Goal: Check status: Check status

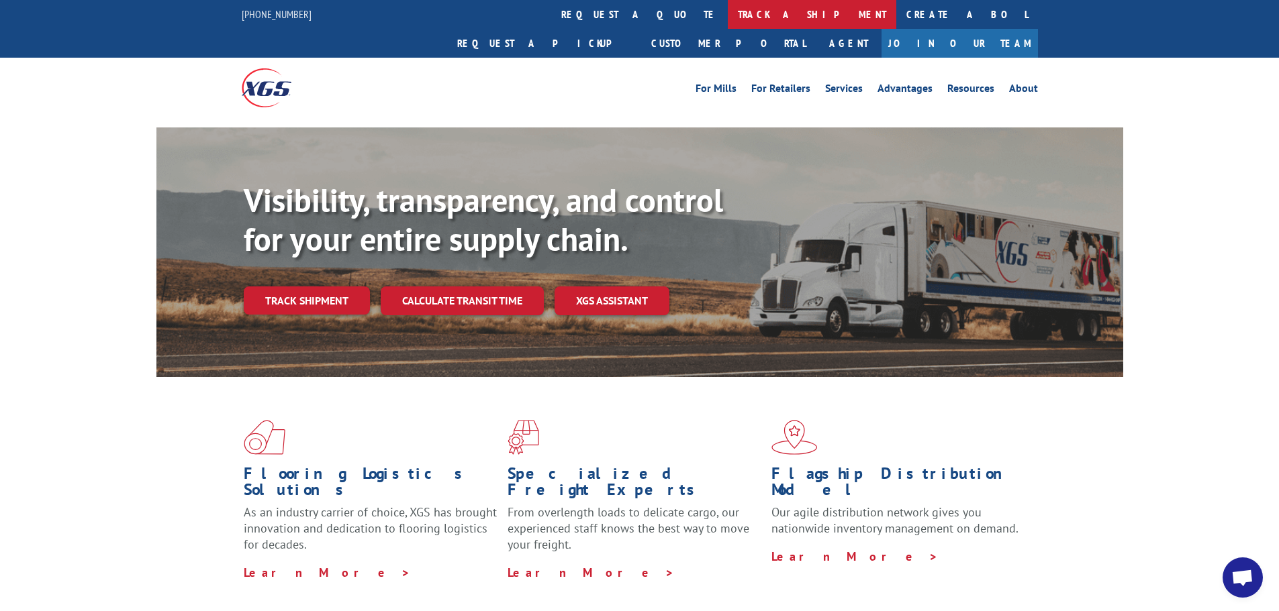
click at [728, 17] on link "track a shipment" at bounding box center [812, 14] width 168 height 29
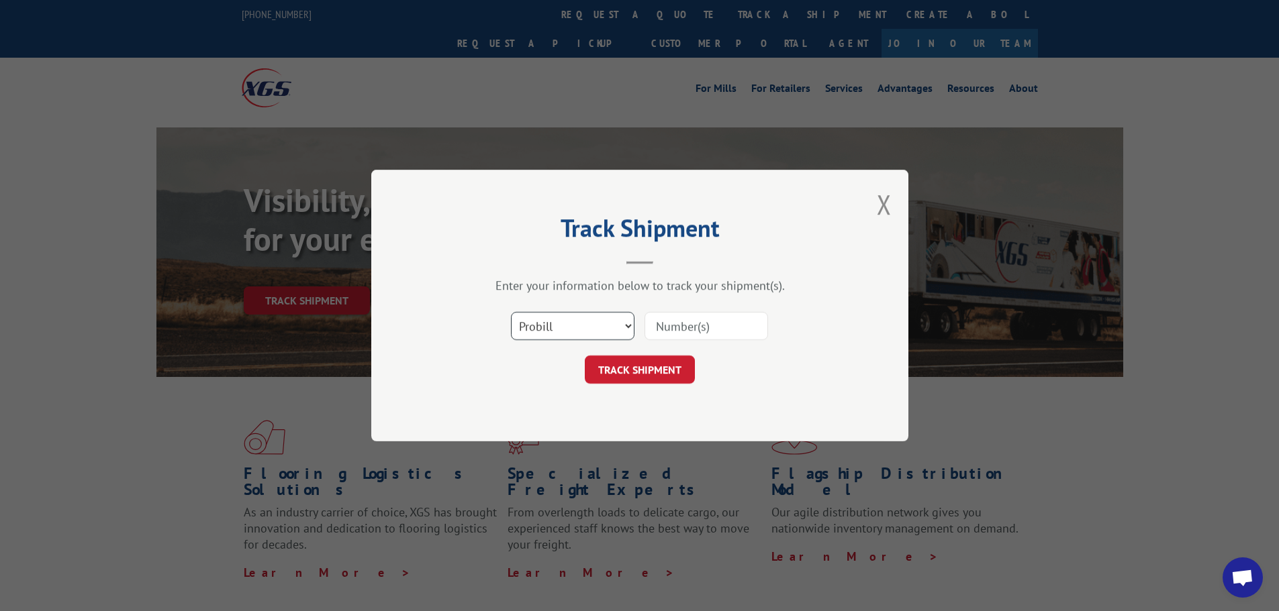
click at [578, 333] on select "Select category... Probill BOL PO" at bounding box center [573, 326] width 124 height 28
select select "po"
click at [511, 312] on select "Select category... Probill BOL PO" at bounding box center [573, 326] width 124 height 28
click at [693, 330] on input at bounding box center [706, 326] width 124 height 28
paste input "81532181"
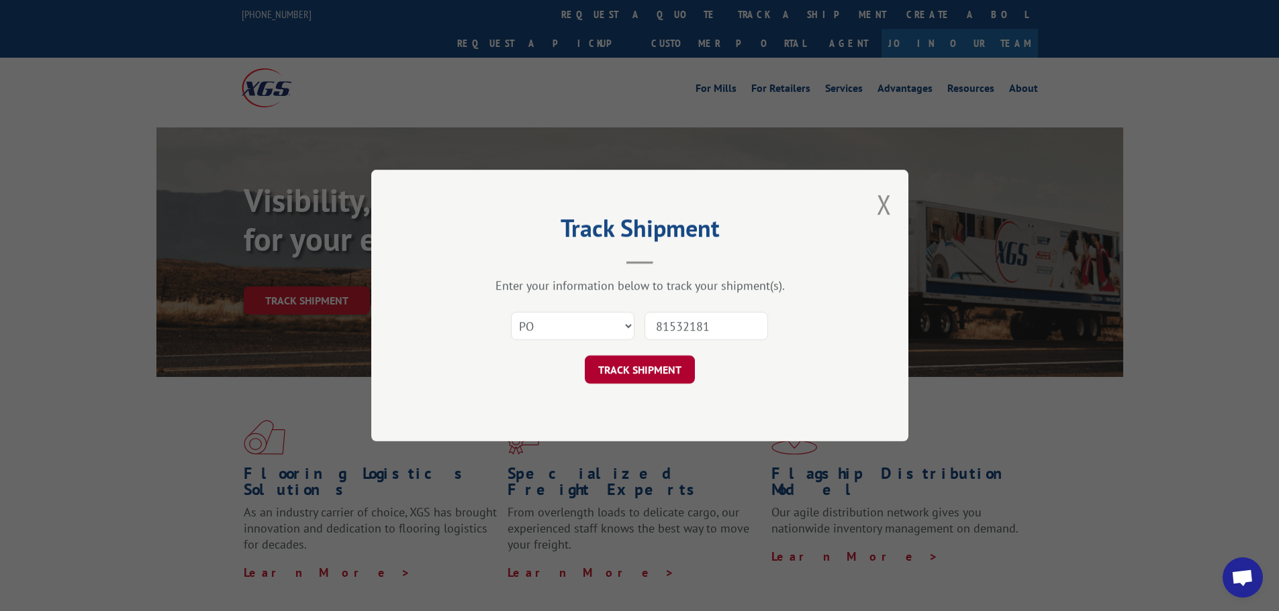
type input "81532181"
click at [652, 366] on button "TRACK SHIPMENT" at bounding box center [640, 370] width 110 height 28
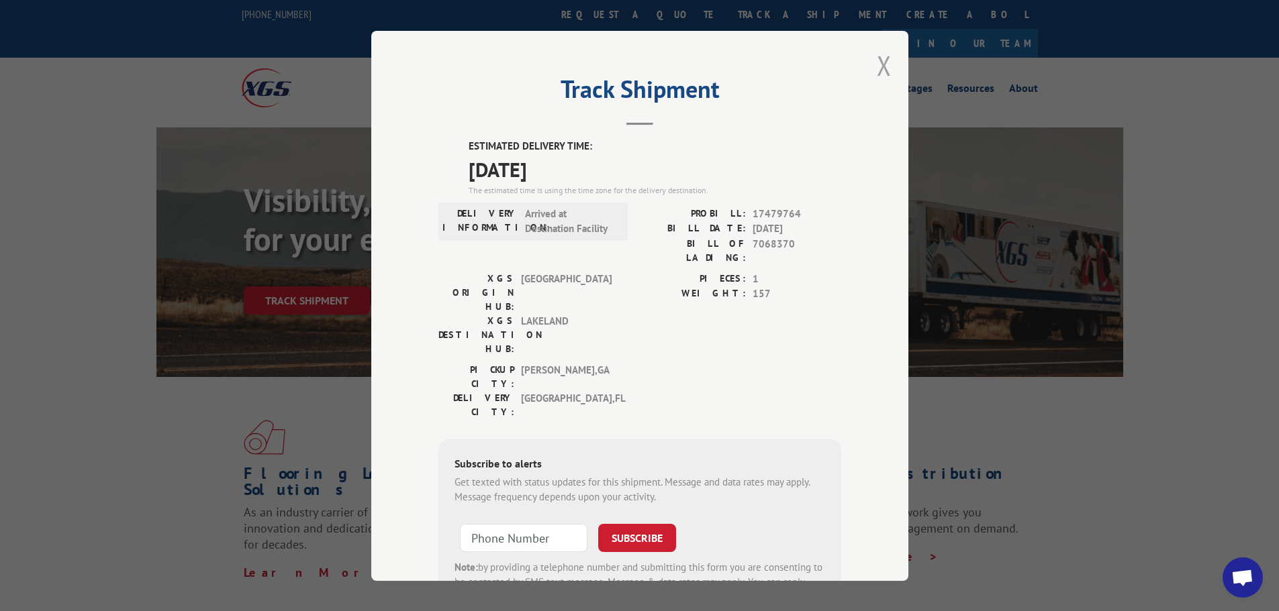
click at [878, 65] on button "Close modal" at bounding box center [884, 66] width 15 height 36
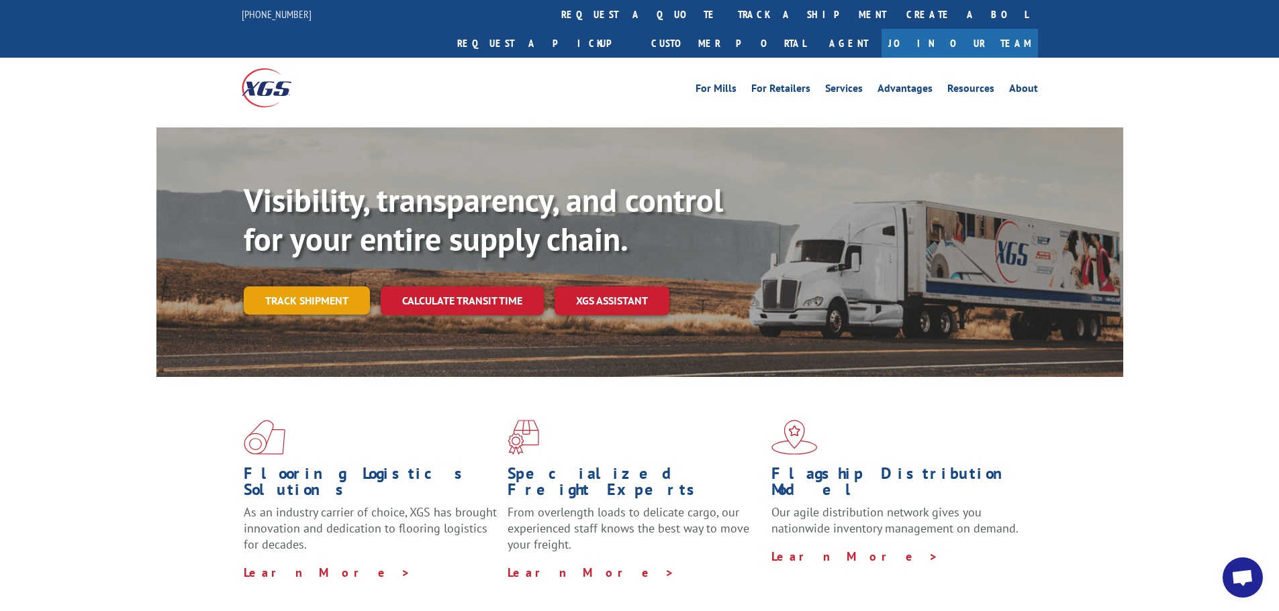
click at [324, 287] on link "Track shipment" at bounding box center [307, 301] width 126 height 28
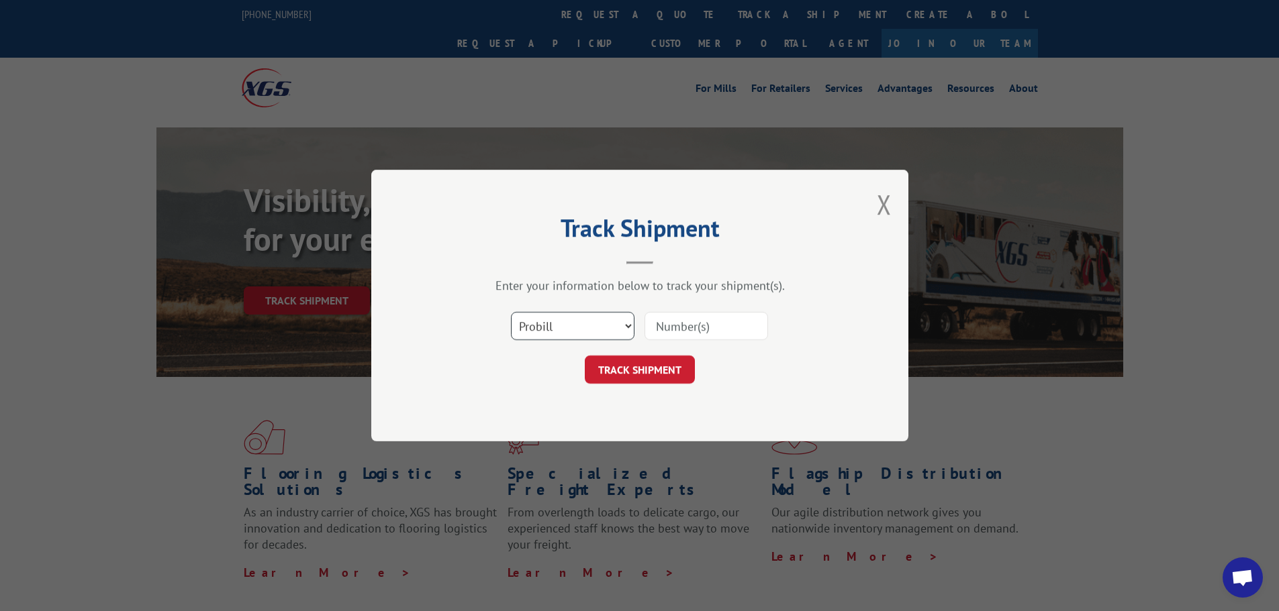
click at [563, 326] on select "Select category... Probill BOL PO" at bounding box center [573, 326] width 124 height 28
select select "po"
click at [511, 312] on select "Select category... Probill BOL PO" at bounding box center [573, 326] width 124 height 28
drag, startPoint x: 694, startPoint y: 332, endPoint x: 695, endPoint y: 324, distance: 8.2
click at [695, 324] on input at bounding box center [706, 326] width 124 height 28
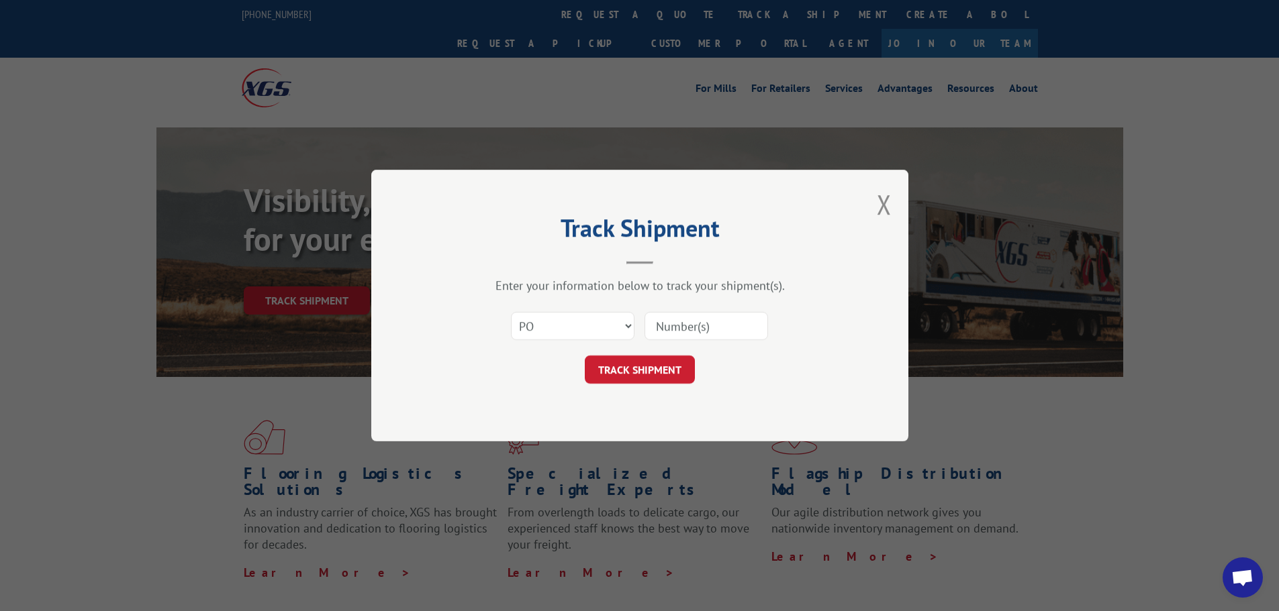
paste input "81532181"
type input "81532181"
click at [656, 364] on button "TRACK SHIPMENT" at bounding box center [640, 370] width 110 height 28
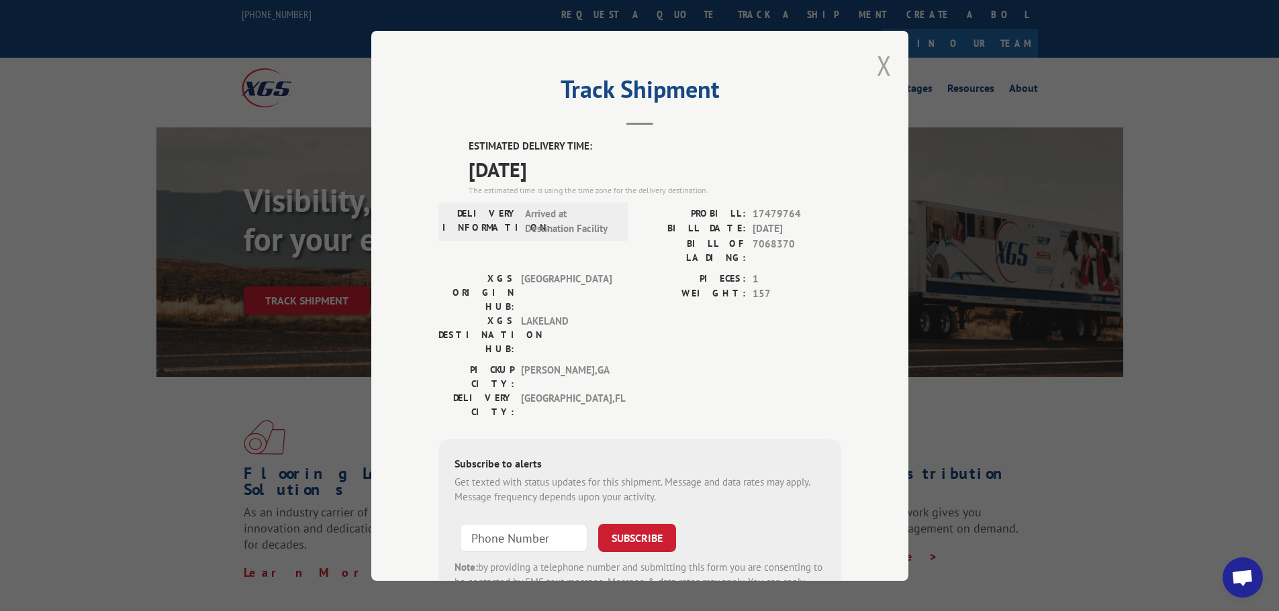
click at [877, 64] on button "Close modal" at bounding box center [884, 66] width 15 height 36
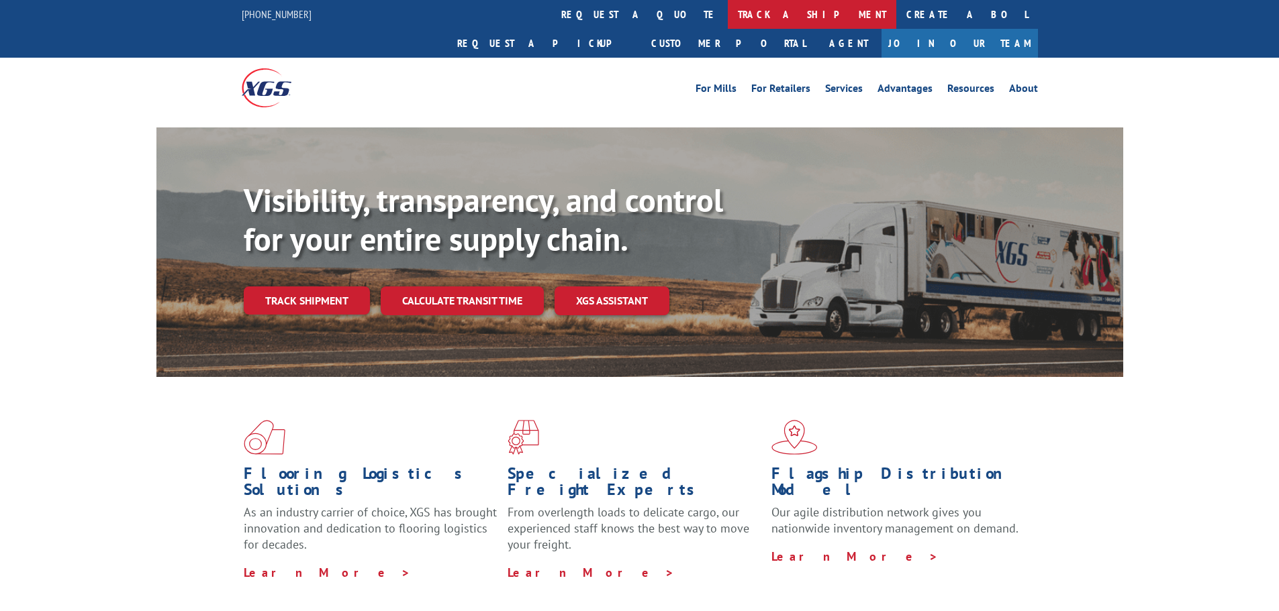
click at [728, 19] on link "track a shipment" at bounding box center [812, 14] width 168 height 29
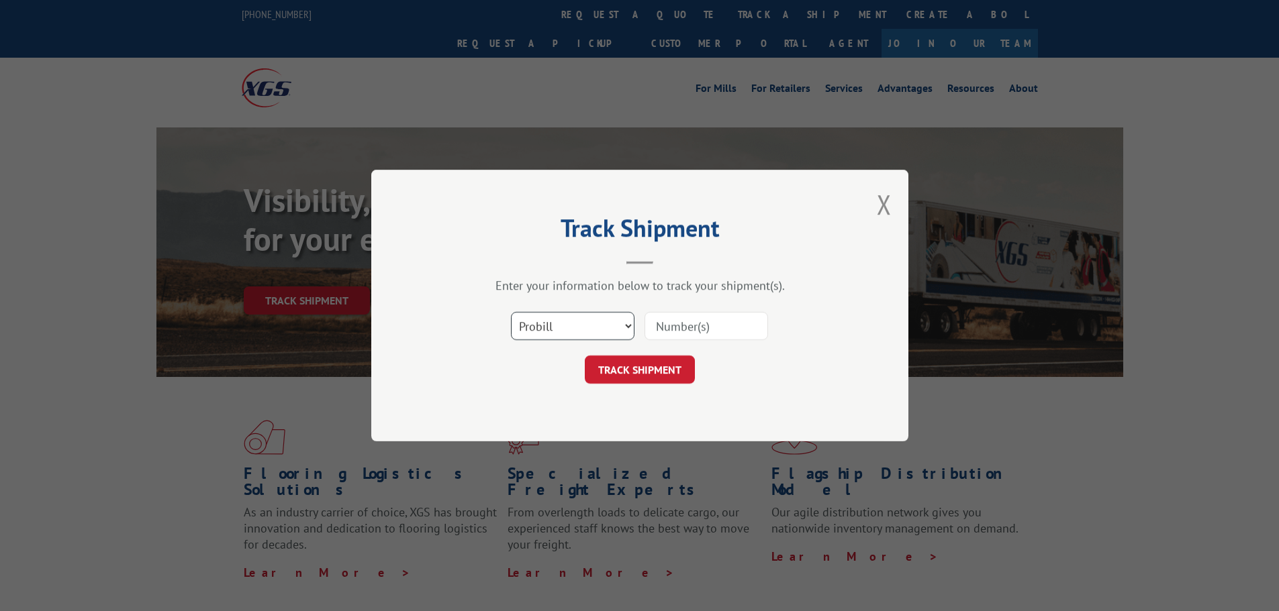
click at [568, 325] on select "Select category... Probill BOL PO" at bounding box center [573, 326] width 124 height 28
select select "po"
click at [511, 312] on select "Select category... Probill BOL PO" at bounding box center [573, 326] width 124 height 28
click at [685, 324] on input at bounding box center [706, 326] width 124 height 28
paste input "81532199"
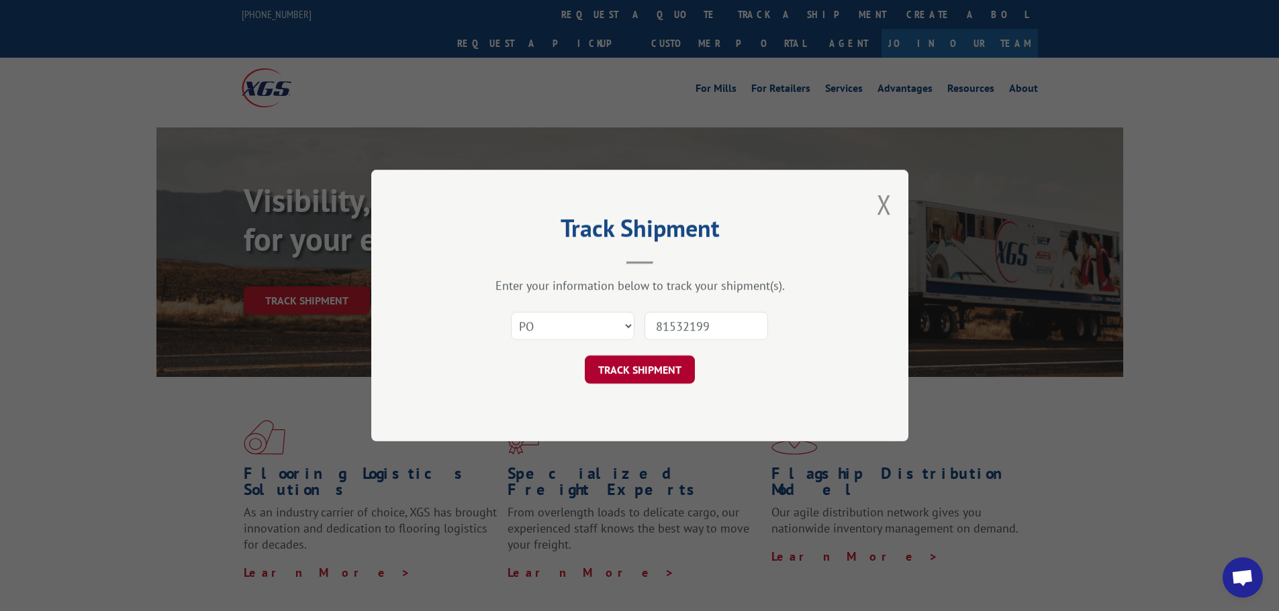
type input "81532199"
click at [646, 367] on button "TRACK SHIPMENT" at bounding box center [640, 370] width 110 height 28
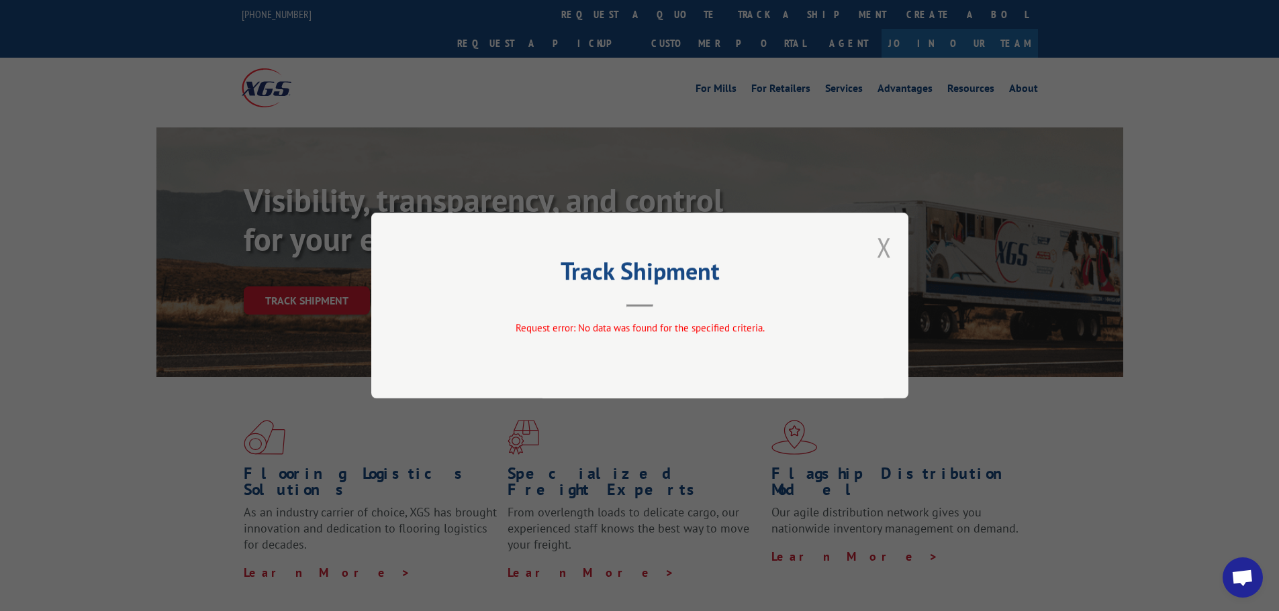
click at [885, 246] on button "Close modal" at bounding box center [884, 248] width 15 height 36
